Goal: Task Accomplishment & Management: Manage account settings

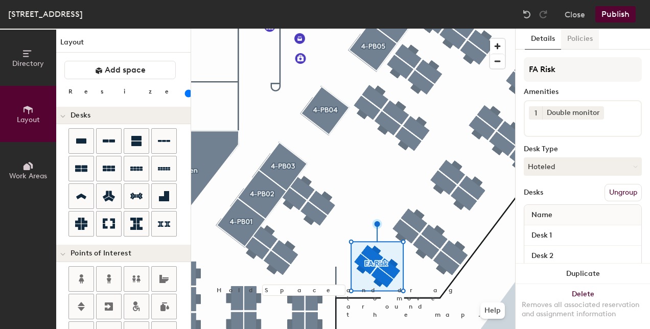
click at [583, 41] on button "Policies" at bounding box center [580, 39] width 38 height 21
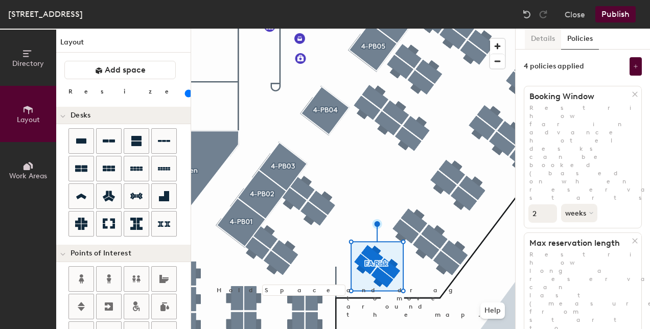
click at [541, 40] on button "Details" at bounding box center [543, 39] width 36 height 21
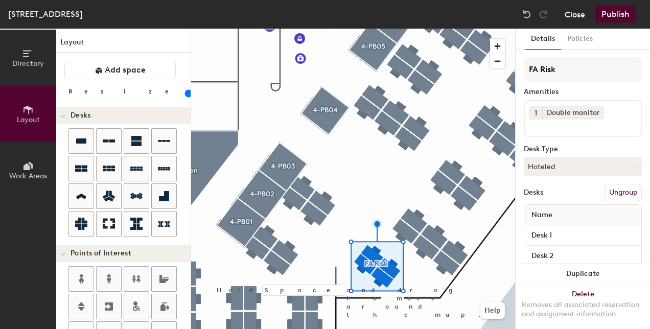
click at [576, 16] on button "Close" at bounding box center [574, 14] width 20 height 16
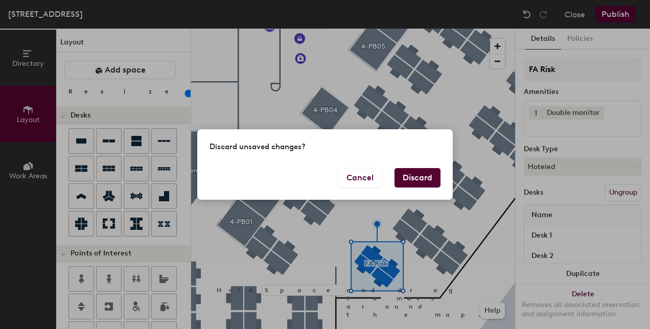
click at [426, 178] on button "Discard" at bounding box center [417, 177] width 46 height 19
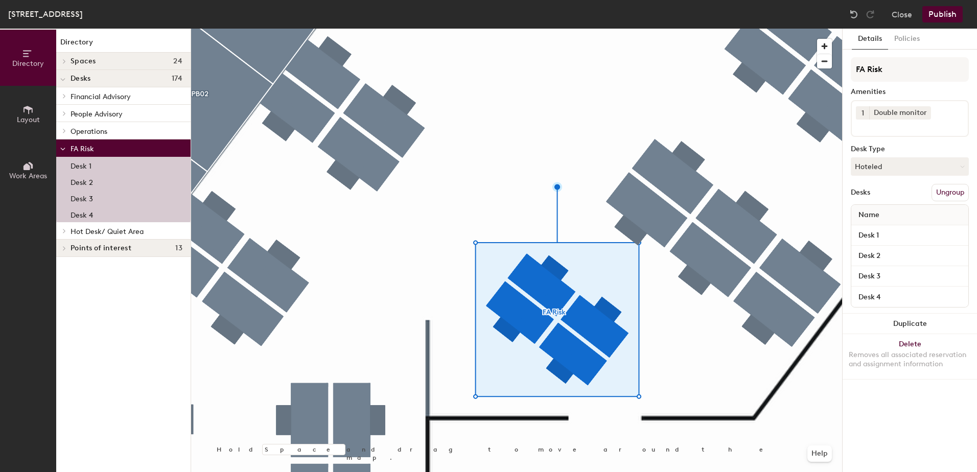
click at [944, 193] on button "Ungroup" at bounding box center [949, 192] width 37 height 17
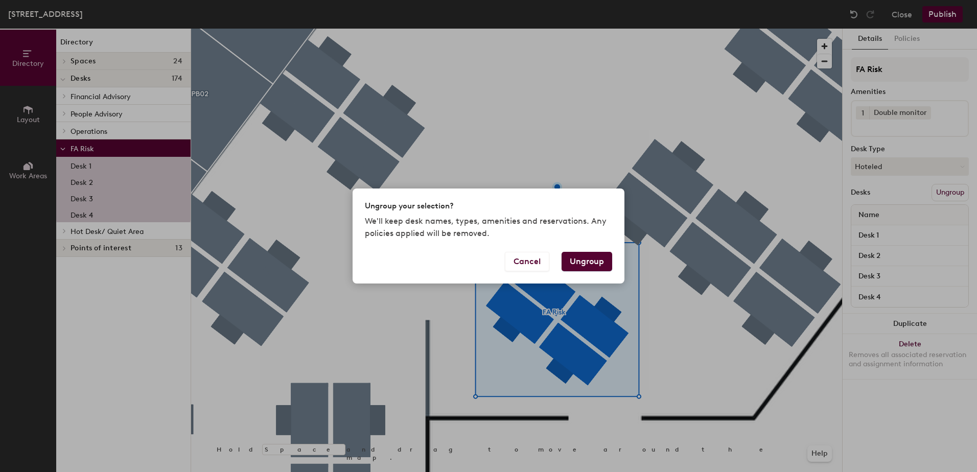
click at [596, 261] on button "Ungroup" at bounding box center [586, 261] width 51 height 19
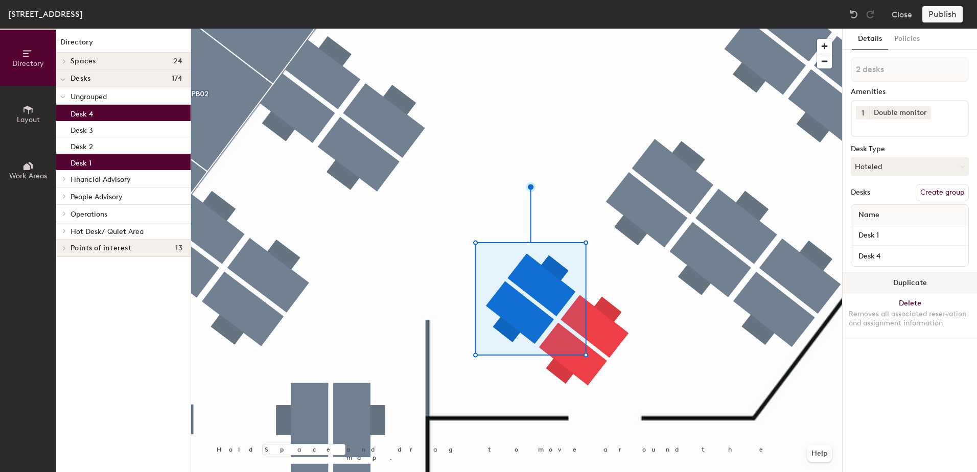
drag, startPoint x: 596, startPoint y: 261, endPoint x: 902, endPoint y: 286, distance: 307.4
click at [902, 286] on button "Duplicate" at bounding box center [909, 283] width 134 height 20
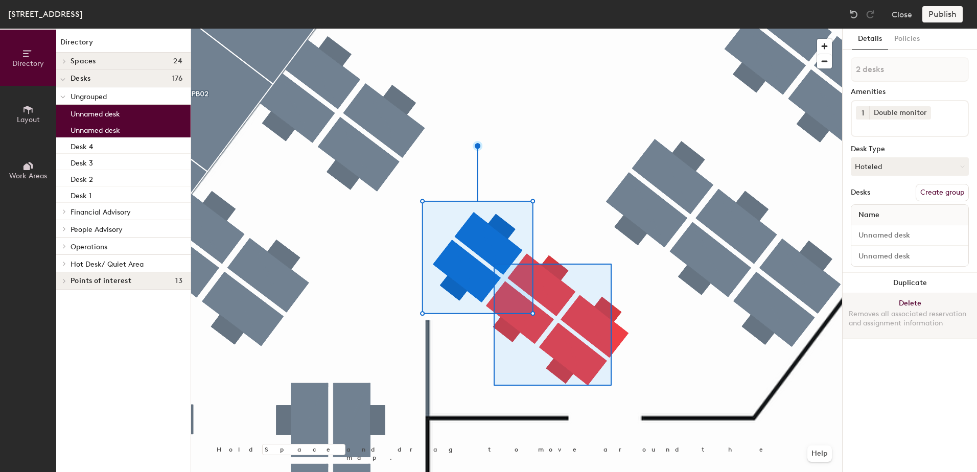
click at [493, 29] on div at bounding box center [516, 29] width 651 height 0
type input "6 desks"
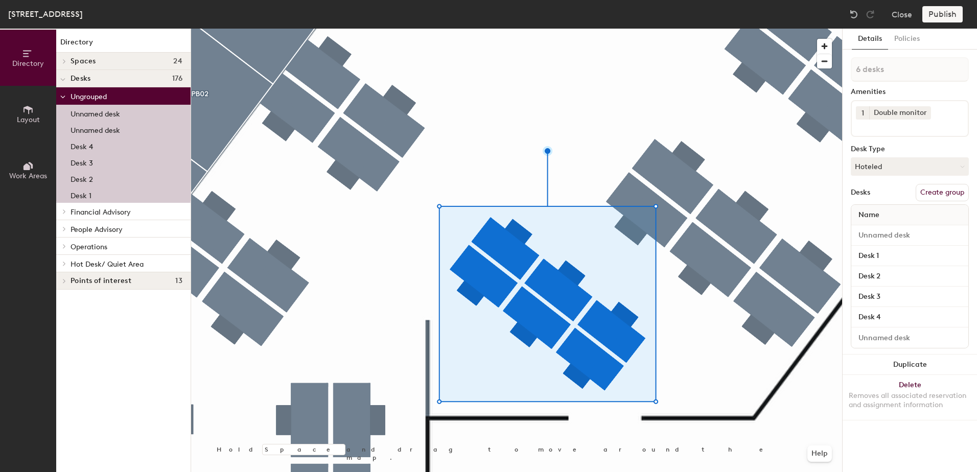
click at [942, 195] on button "Create group" at bounding box center [941, 192] width 53 height 17
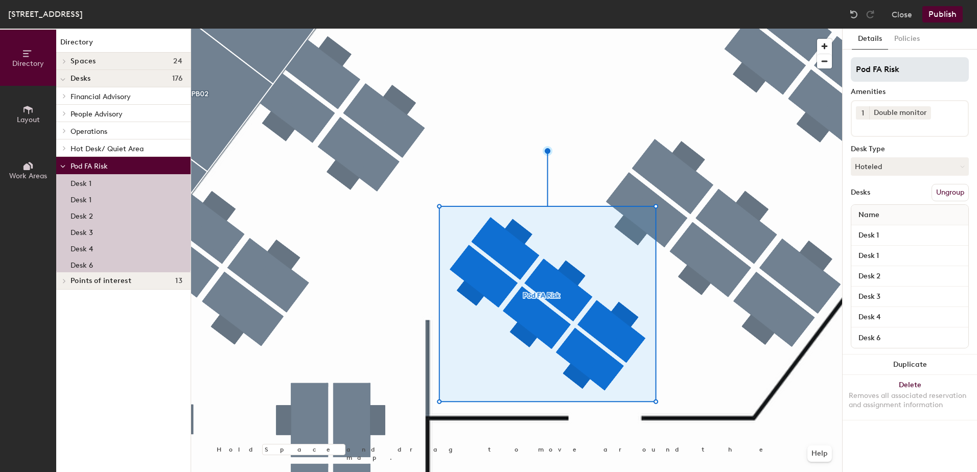
click at [871, 68] on input "Pod FA Risk" at bounding box center [909, 69] width 118 height 25
type input "FA Risk"
click at [940, 11] on button "Publish" at bounding box center [942, 14] width 40 height 16
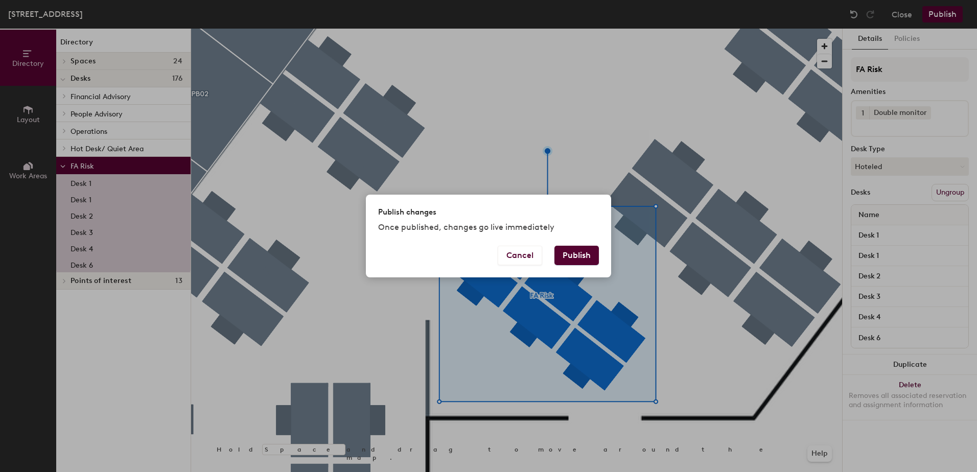
click at [571, 259] on button "Publish" at bounding box center [576, 255] width 44 height 19
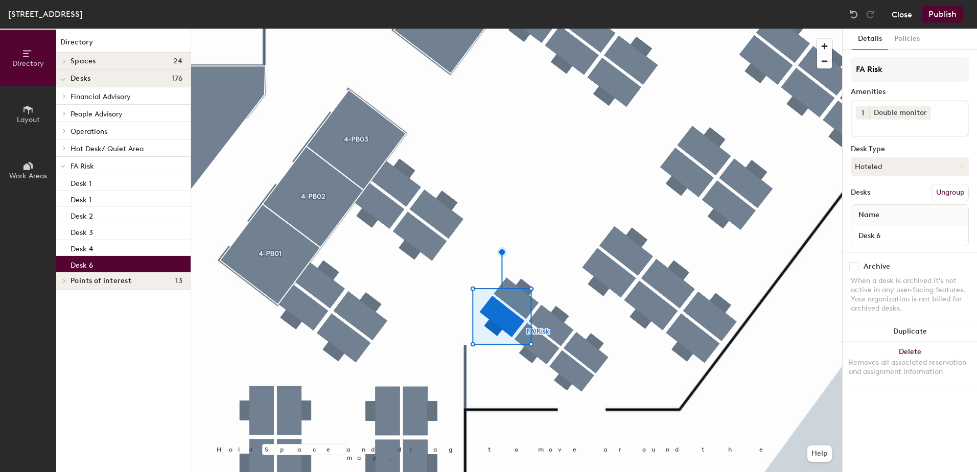
click at [905, 11] on button "Close" at bounding box center [901, 14] width 20 height 16
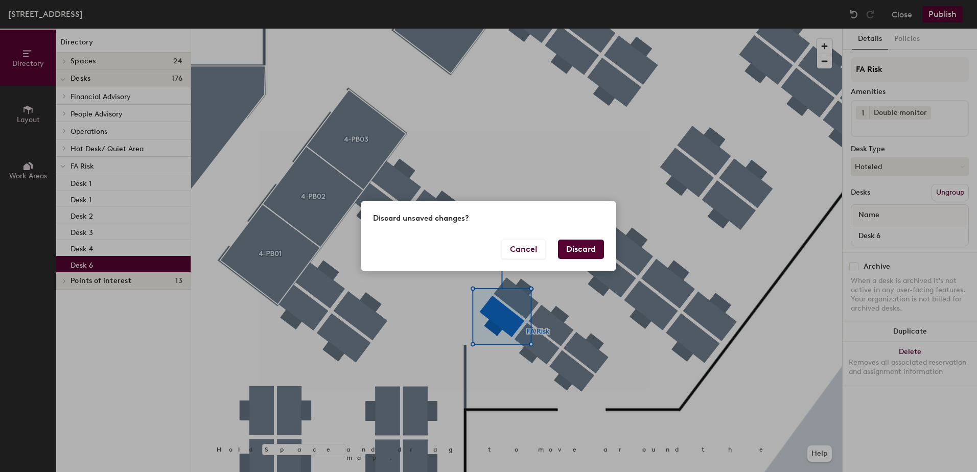
click at [584, 248] on button "Discard" at bounding box center [581, 249] width 46 height 19
